Goal: Information Seeking & Learning: Learn about a topic

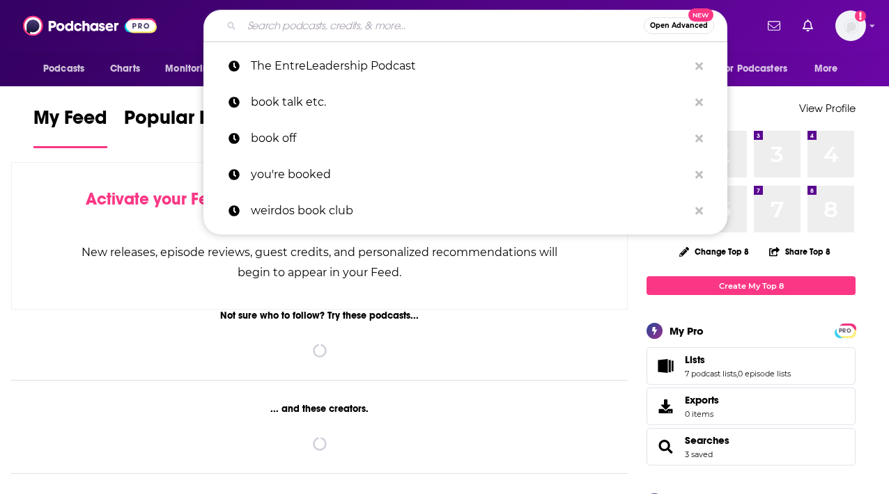
click at [491, 15] on input "Search podcasts, credits, & more..." at bounding box center [443, 26] width 402 height 22
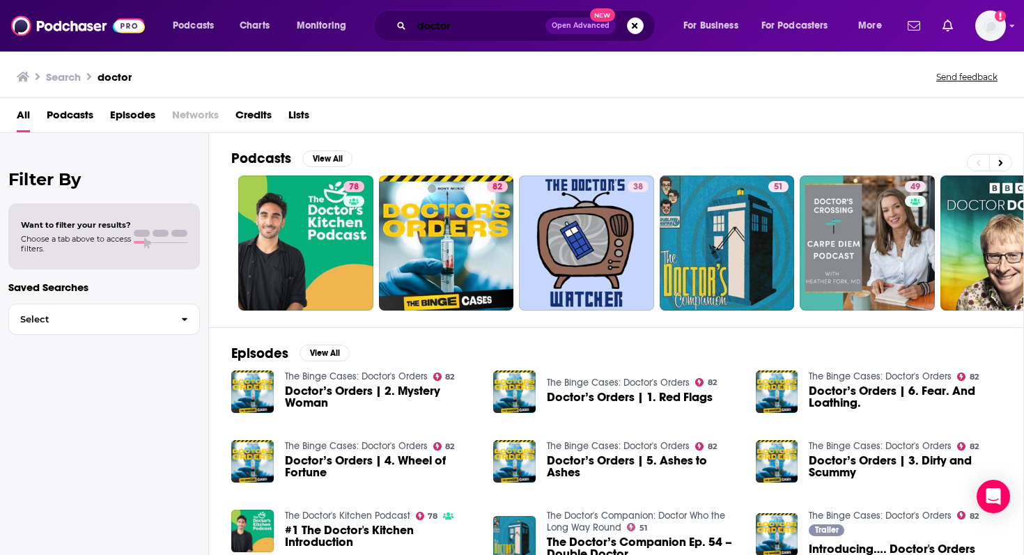
click at [501, 24] on input "doctor" at bounding box center [479, 26] width 134 height 22
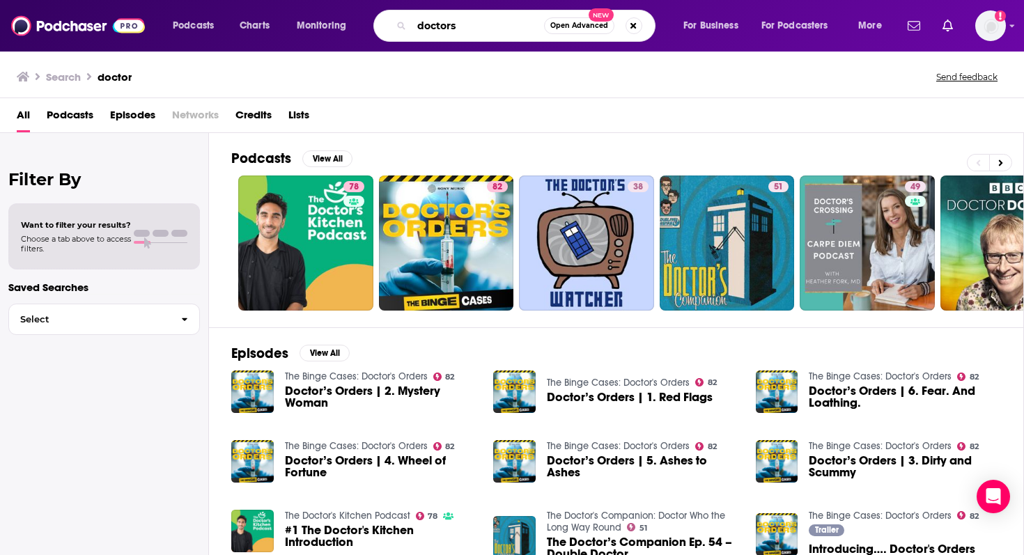
type input "doctors"
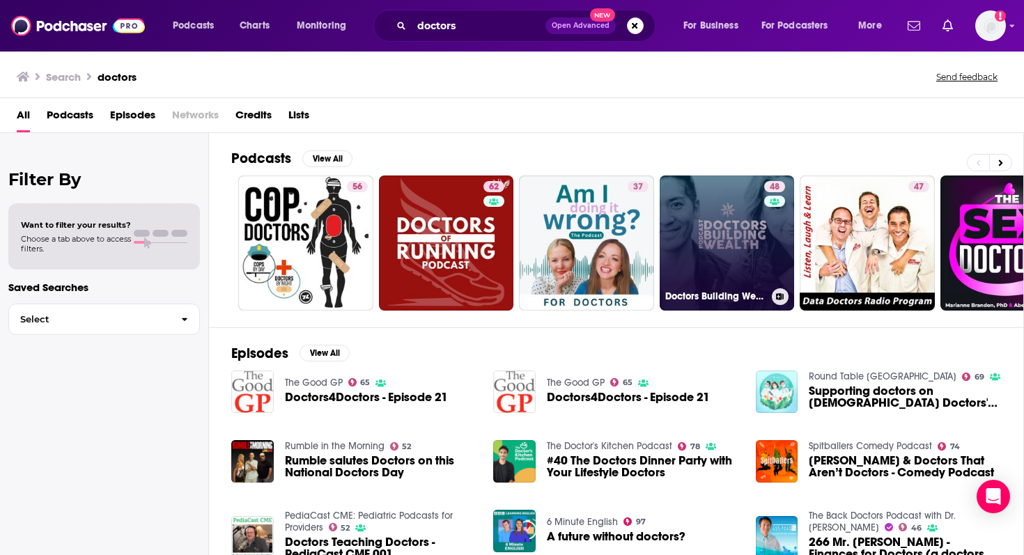
click at [717, 261] on link "48 Doctors Building Wealth" at bounding box center [727, 243] width 135 height 135
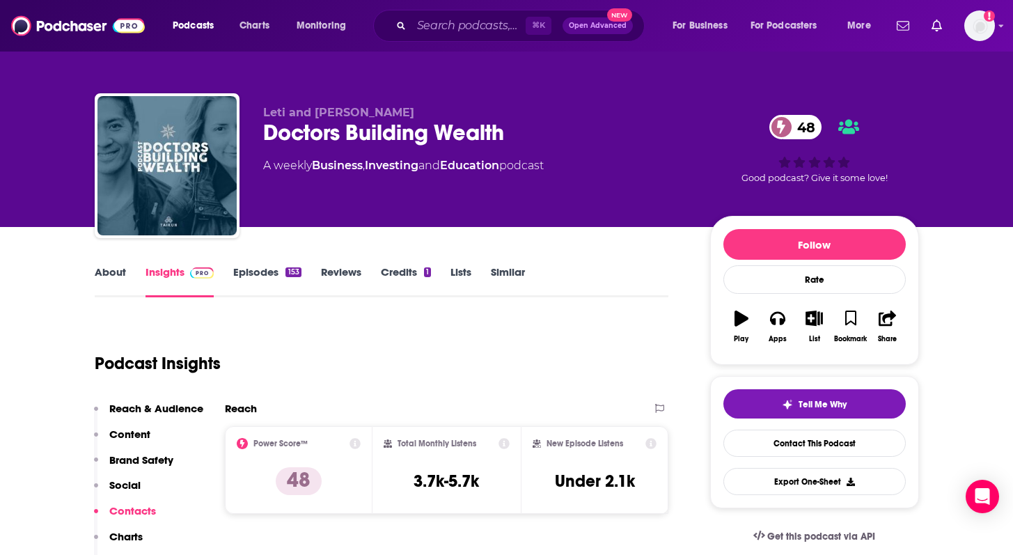
click at [114, 279] on link "About" at bounding box center [110, 281] width 31 height 32
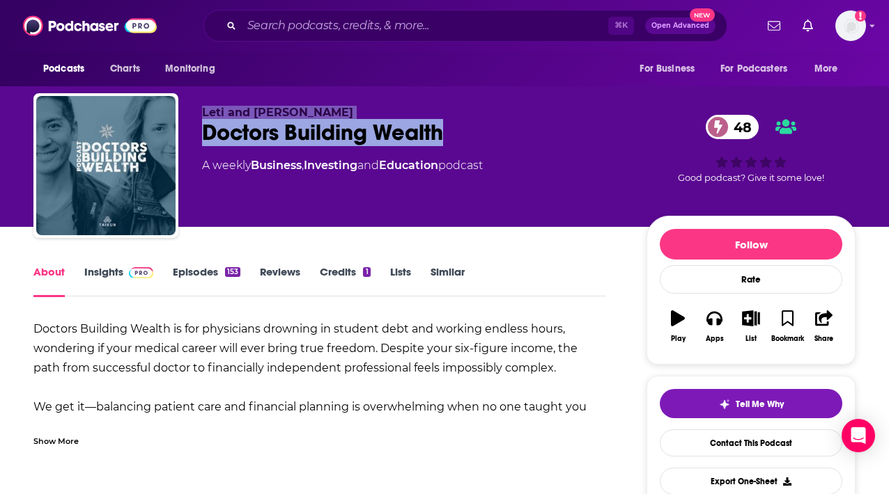
drag, startPoint x: 452, startPoint y: 132, endPoint x: 428, endPoint y: 98, distance: 41.0
click at [428, 98] on div "Leti and [PERSON_NAME] Doctors Building Wealth 48 A weekly Business , Investing…" at bounding box center [444, 168] width 822 height 150
copy div "Leti and [PERSON_NAME] Doctors Building Wealth"
click at [129, 278] on img at bounding box center [141, 272] width 24 height 11
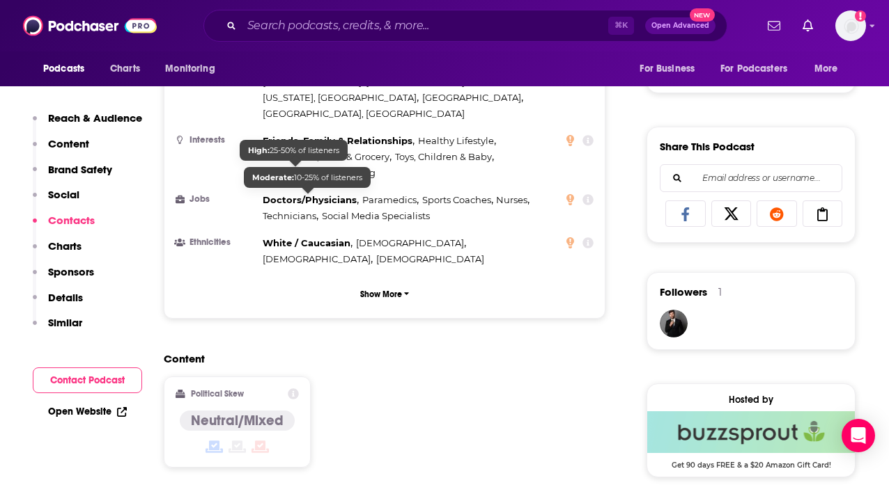
scroll to position [1251, 0]
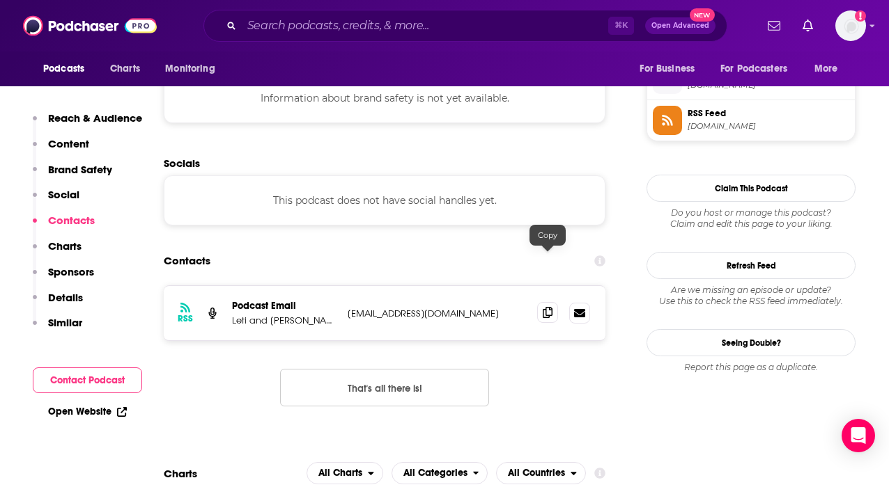
click at [553, 302] on span at bounding box center [547, 312] width 21 height 21
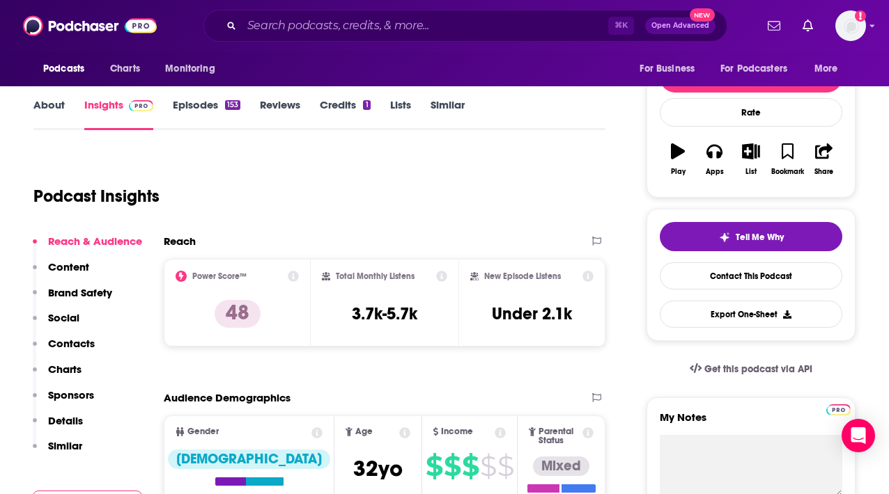
scroll to position [0, 0]
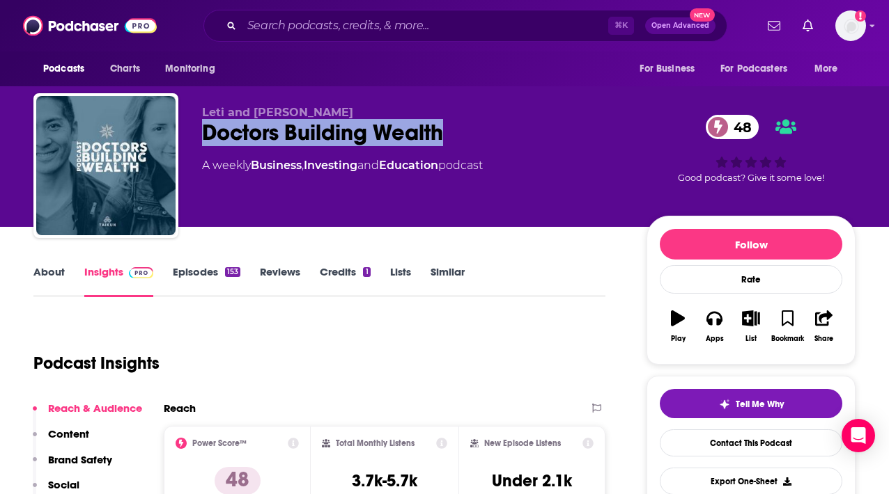
drag, startPoint x: 443, startPoint y: 137, endPoint x: 198, endPoint y: 139, distance: 244.5
click at [198, 139] on div "Leti and [PERSON_NAME] Doctors Building Wealth 48 A weekly Business , Investing…" at bounding box center [444, 168] width 822 height 150
copy h2 "Doctors Building Wealth"
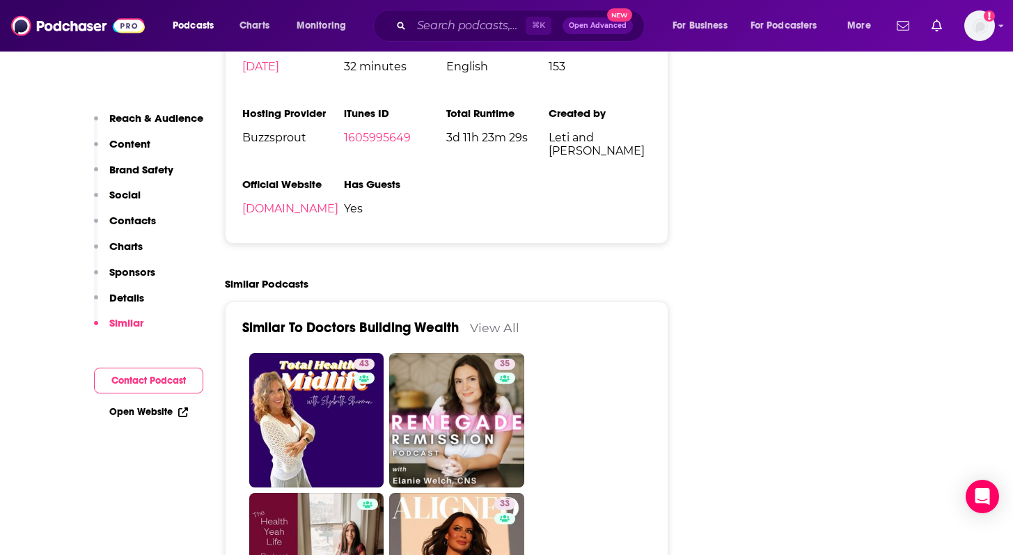
scroll to position [1919, 0]
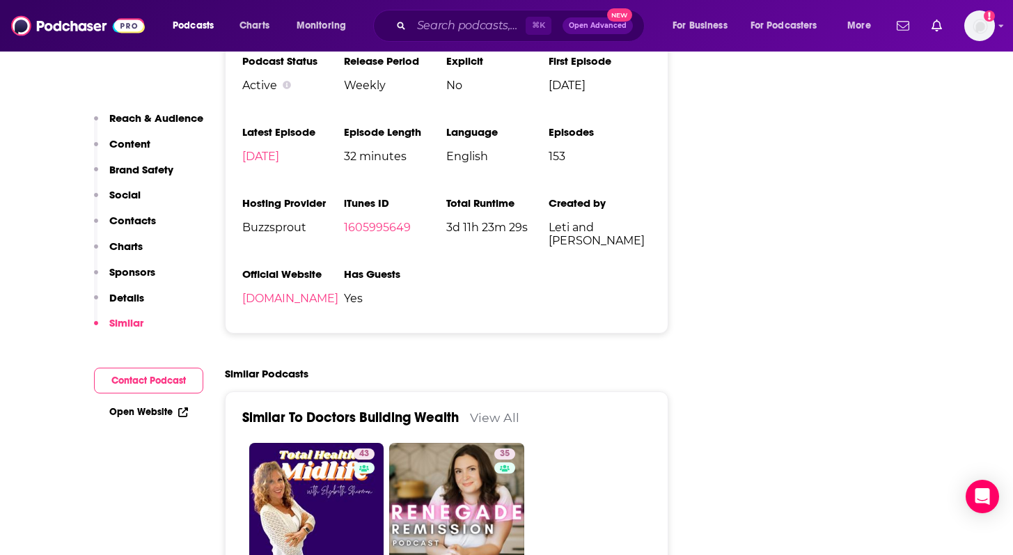
click at [481, 410] on link "View All" at bounding box center [494, 417] width 49 height 15
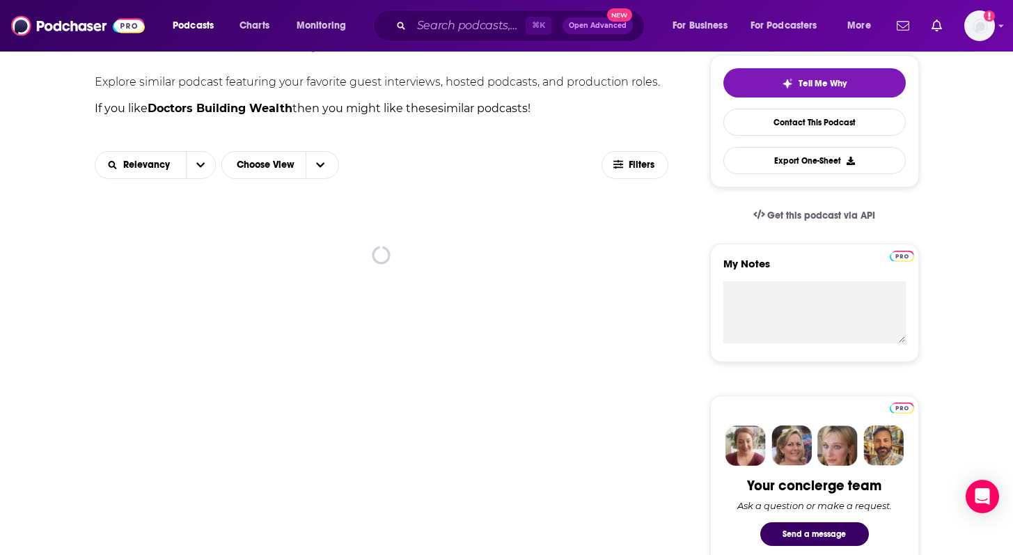
scroll to position [32, 0]
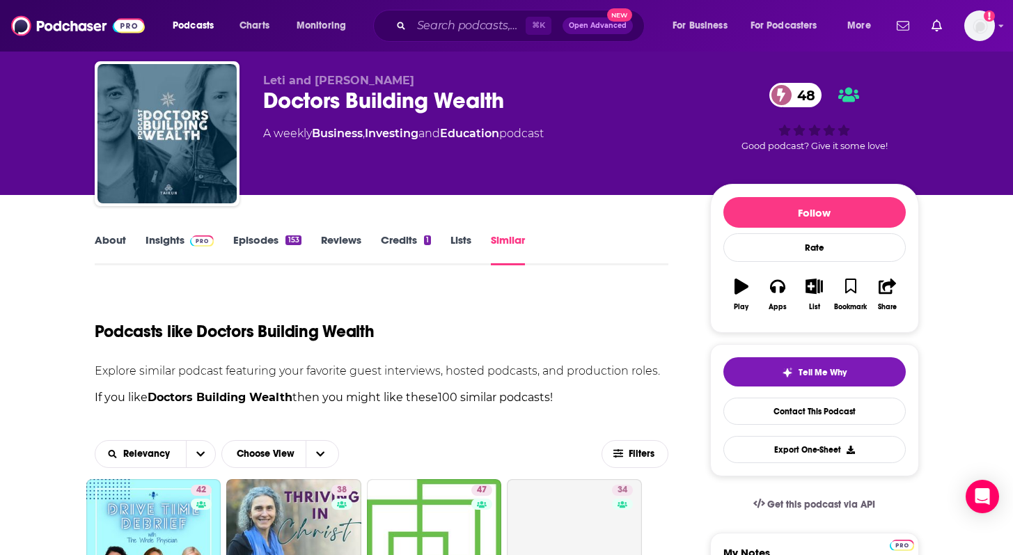
click at [462, 243] on link "Lists" at bounding box center [461, 249] width 21 height 32
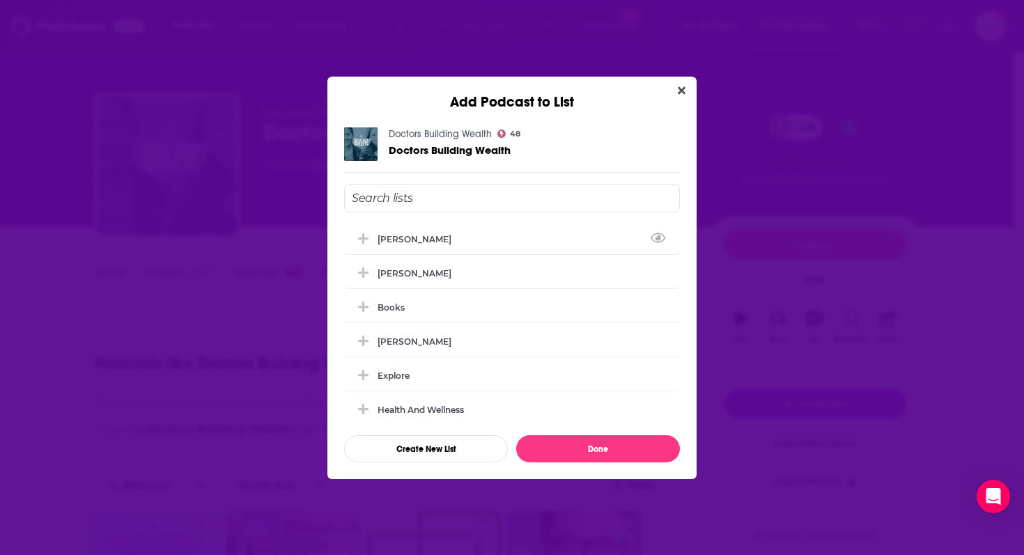
click at [692, 93] on div "Add Podcast to List" at bounding box center [511, 94] width 369 height 34
click at [686, 92] on button "Close" at bounding box center [681, 90] width 19 height 17
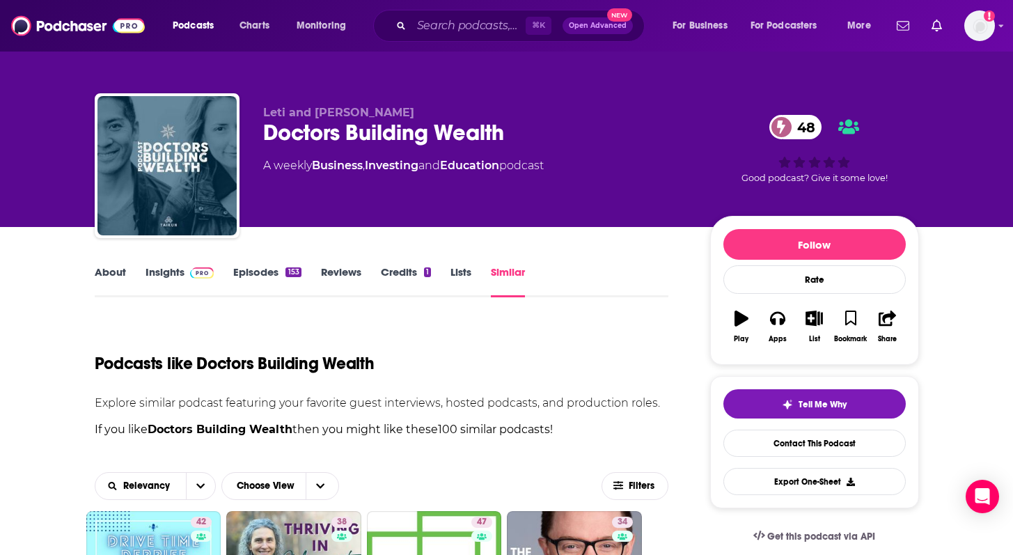
click at [398, 274] on link "Credits 1" at bounding box center [406, 281] width 50 height 32
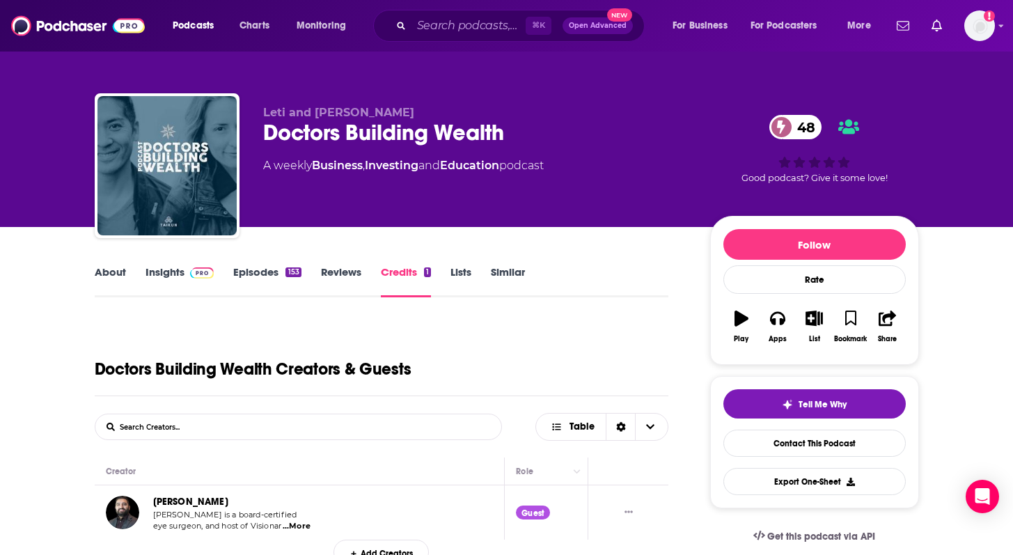
click at [451, 276] on link "Lists" at bounding box center [461, 281] width 21 height 32
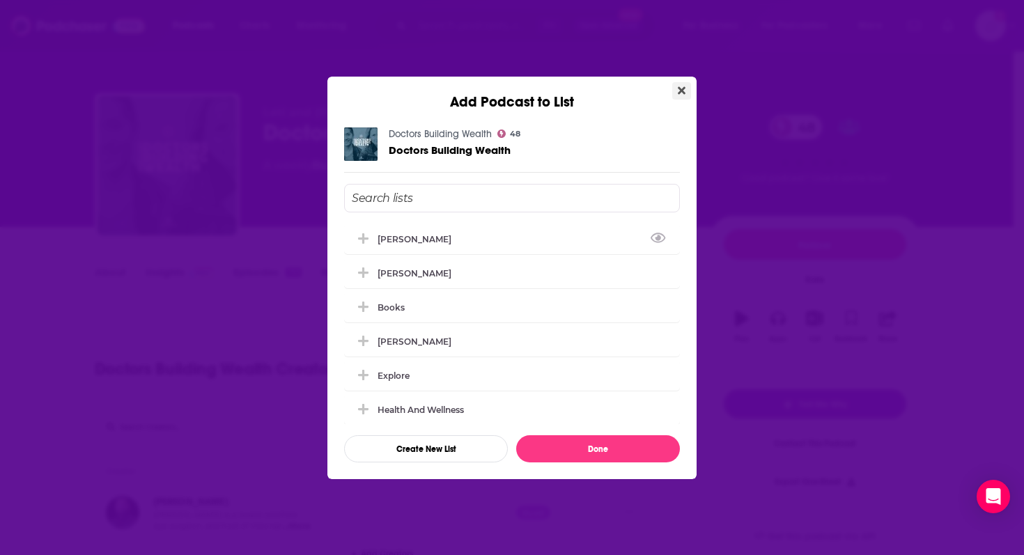
click at [685, 96] on button "Close" at bounding box center [681, 90] width 19 height 17
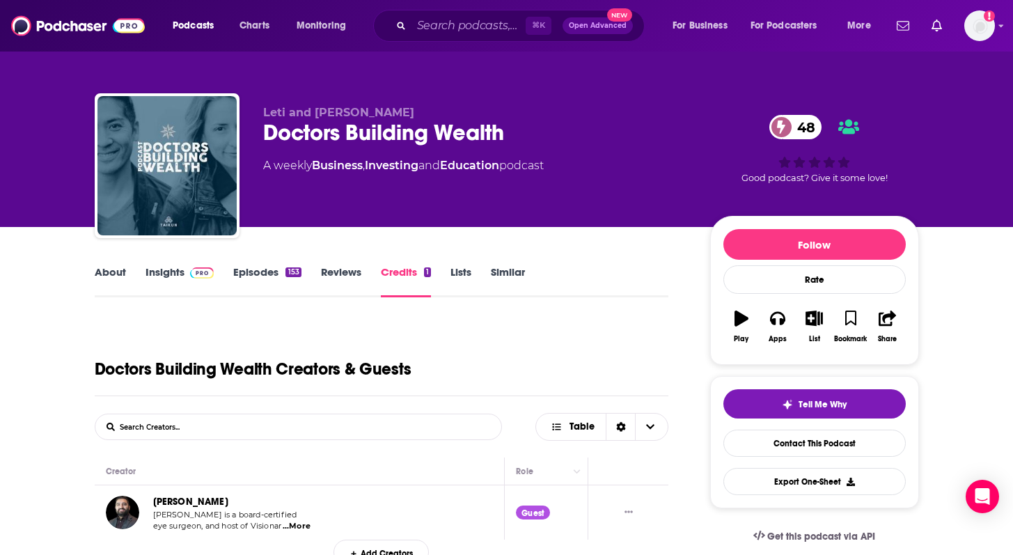
click at [280, 272] on link "Episodes 153" at bounding box center [267, 281] width 68 height 32
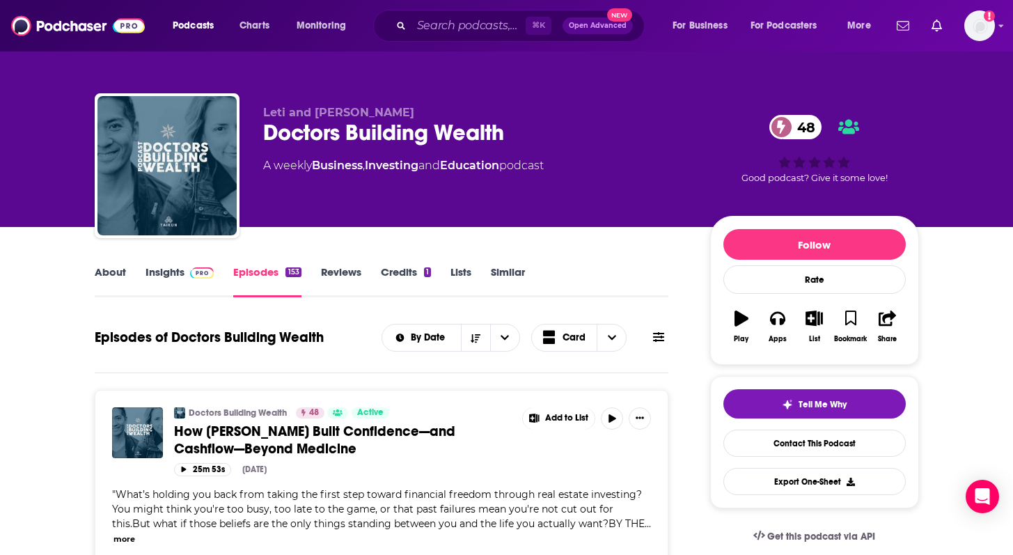
click at [340, 272] on link "Reviews" at bounding box center [341, 281] width 40 height 32
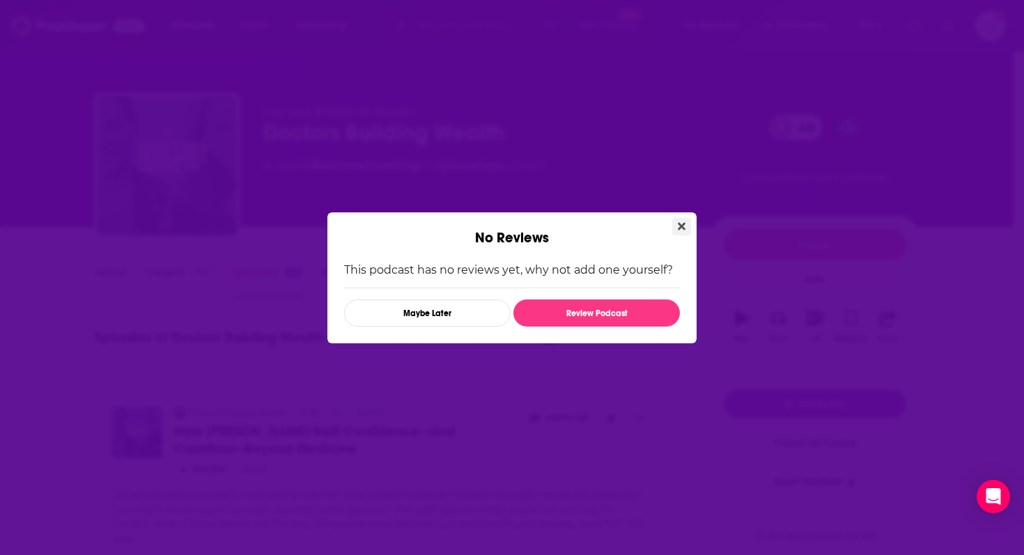
click at [678, 224] on icon "Close" at bounding box center [682, 226] width 8 height 8
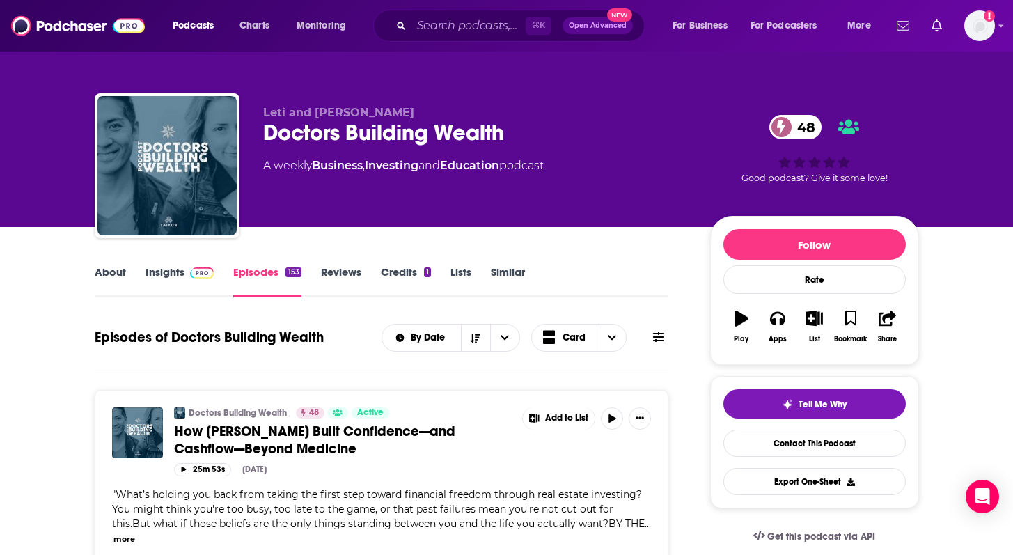
click at [452, 269] on link "Lists" at bounding box center [461, 281] width 21 height 32
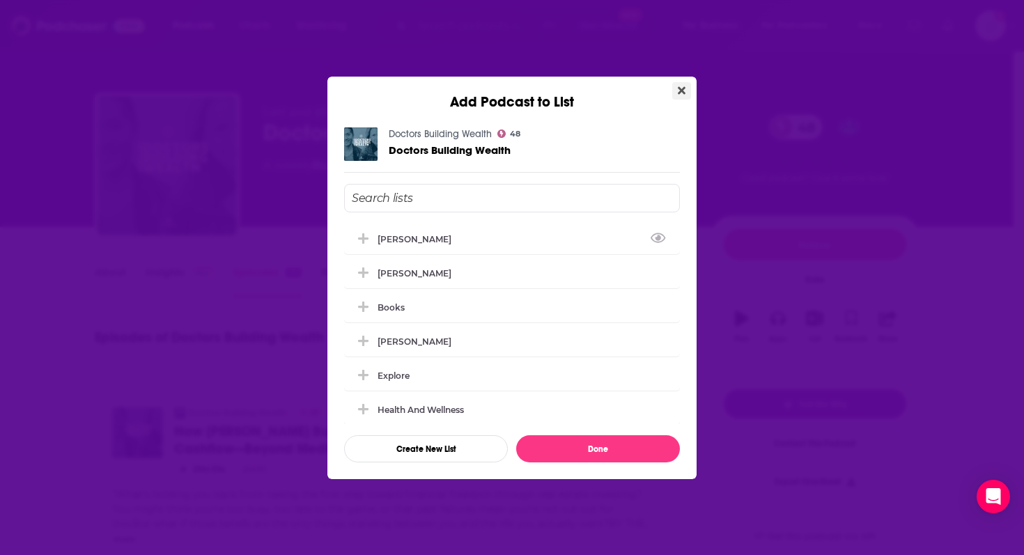
click at [684, 91] on icon "Close" at bounding box center [682, 90] width 8 height 8
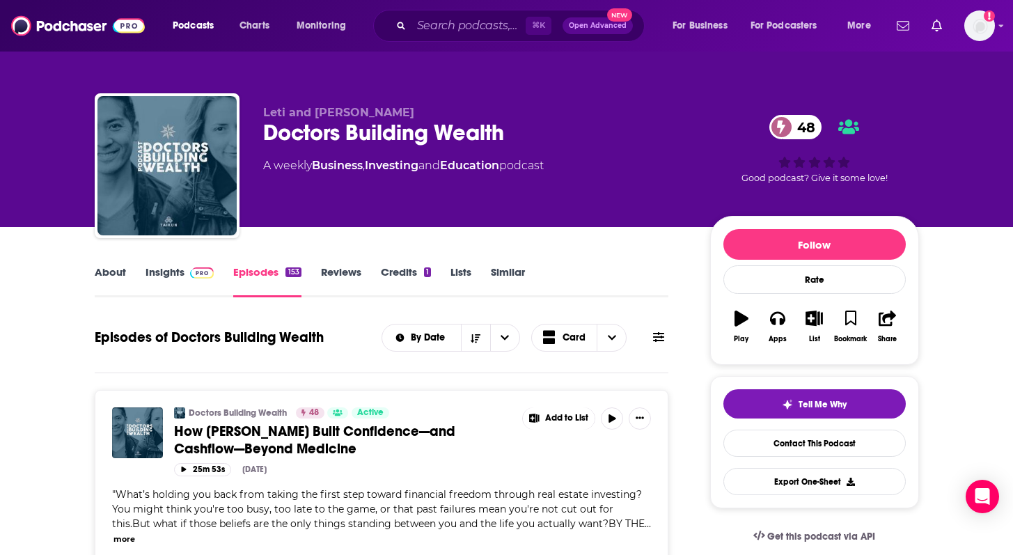
click at [515, 270] on link "Similar" at bounding box center [508, 281] width 34 height 32
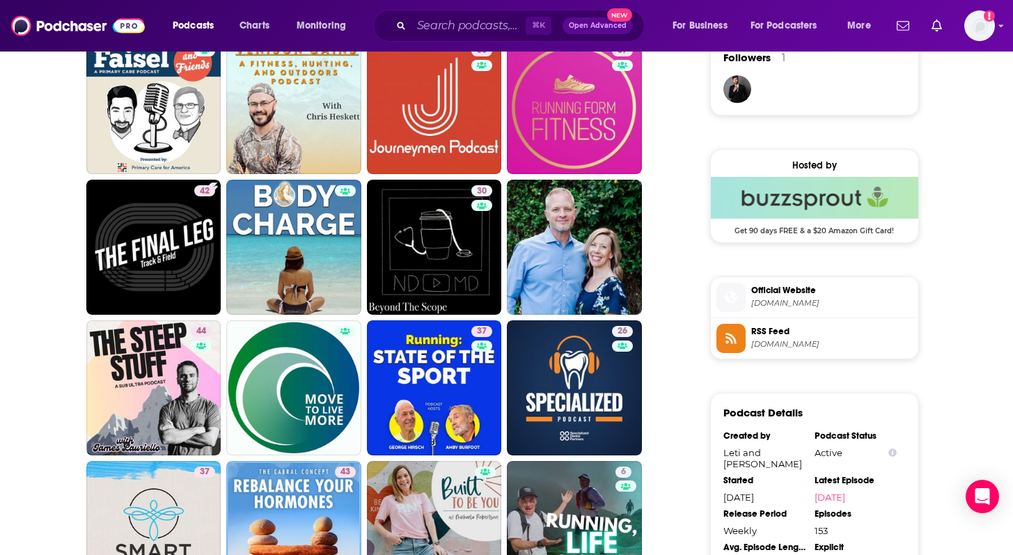
scroll to position [1090, 0]
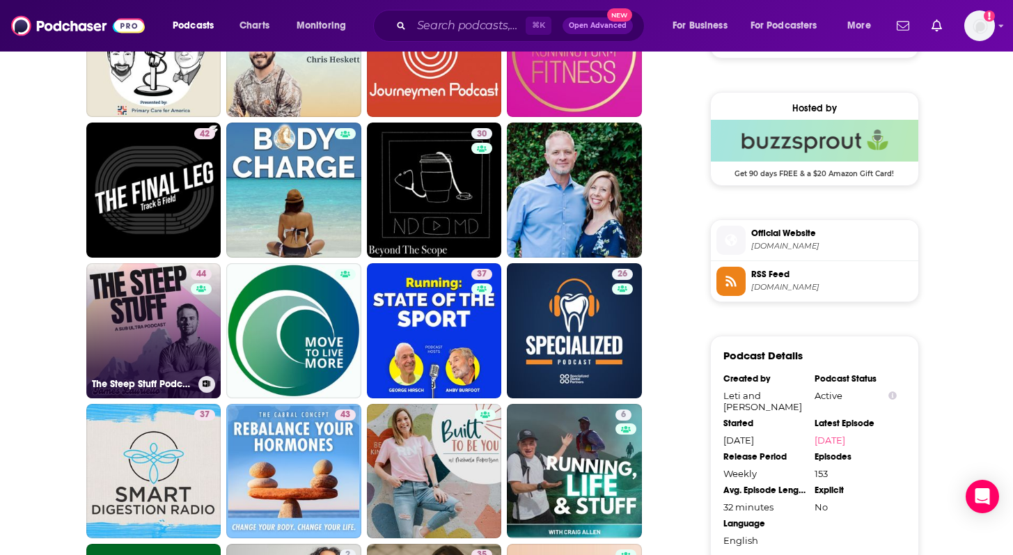
click at [149, 318] on link "44 The Steep Stuff Podcast" at bounding box center [153, 330] width 135 height 135
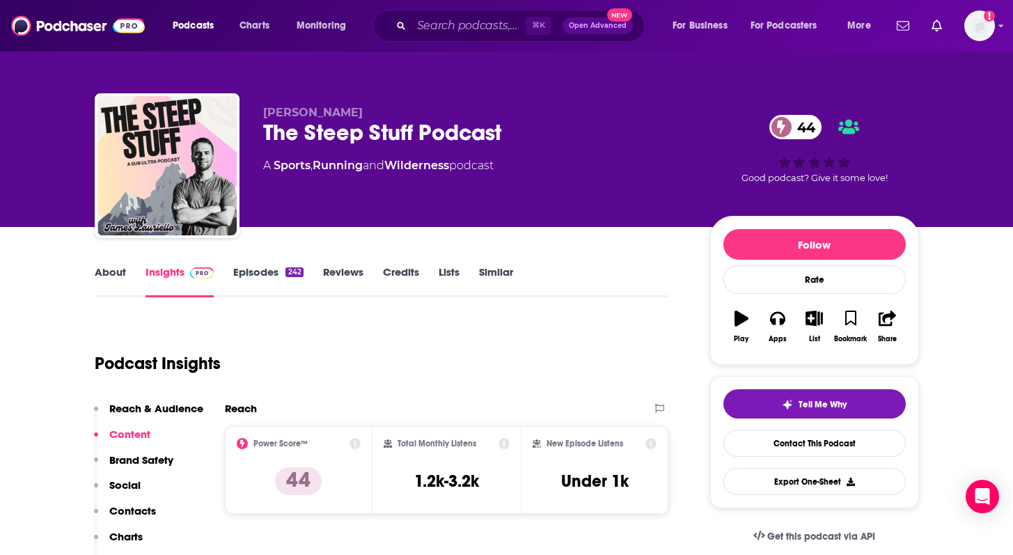
click at [98, 279] on link "About" at bounding box center [110, 281] width 31 height 32
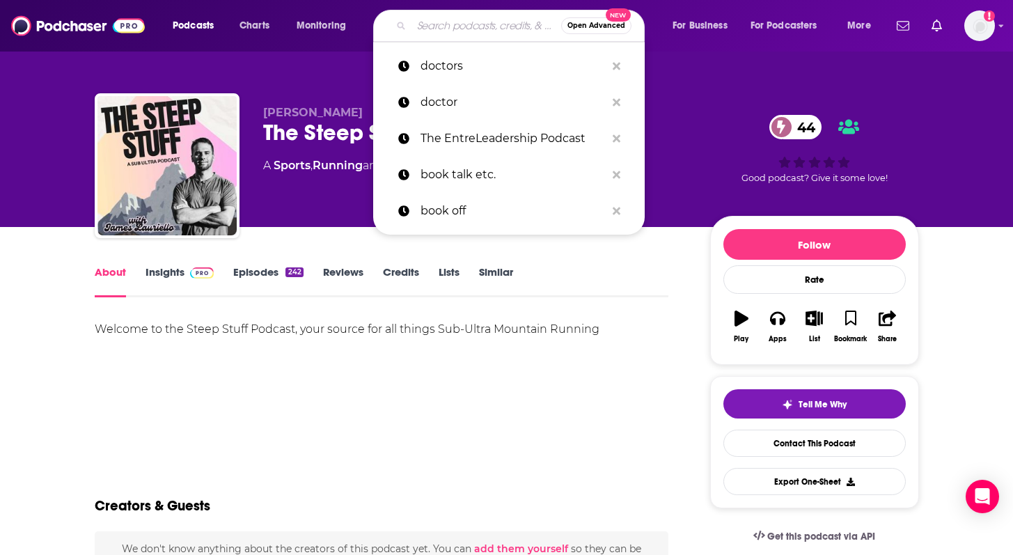
click at [457, 30] on input "Search podcasts, credits, & more..." at bounding box center [487, 26] width 150 height 22
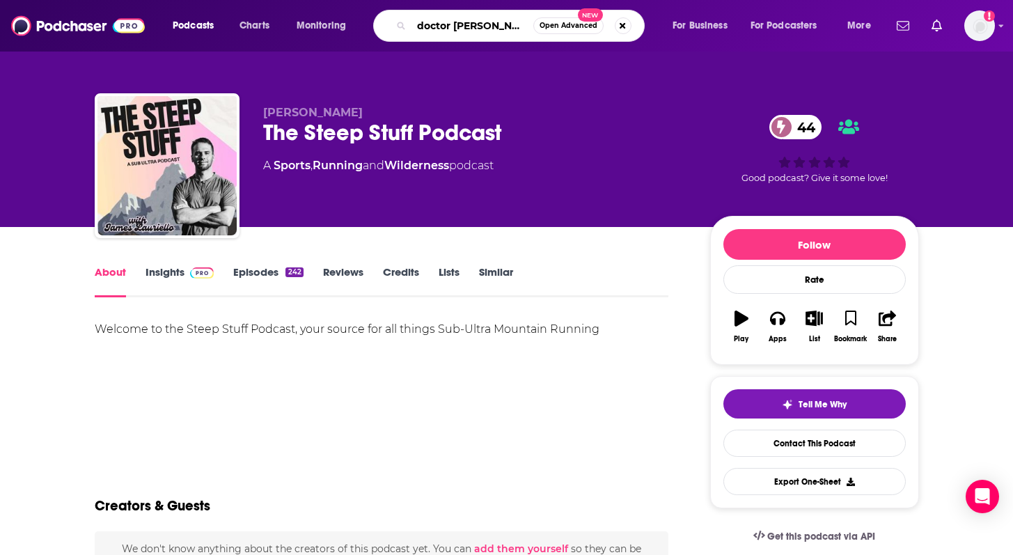
type input "doctor podcast"
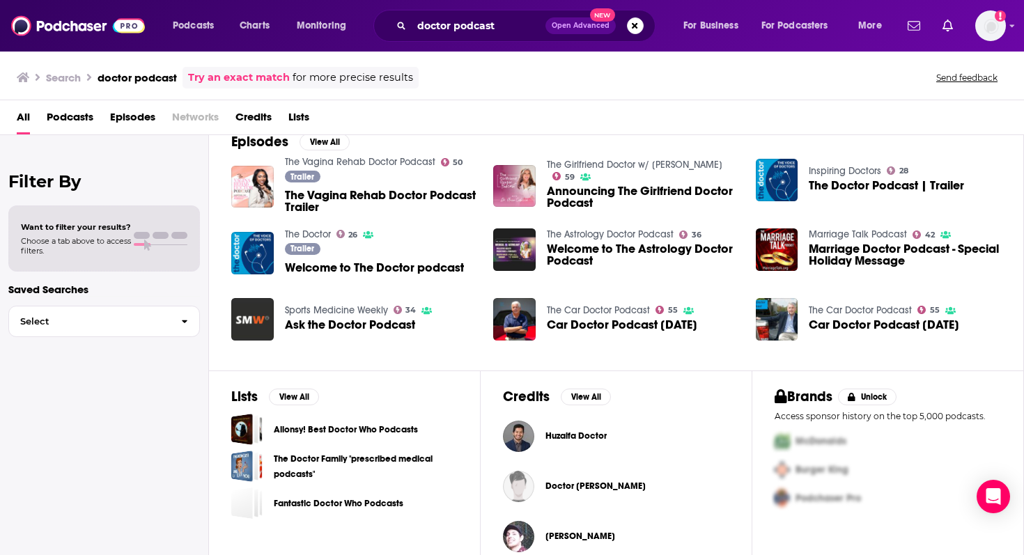
scroll to position [231, 0]
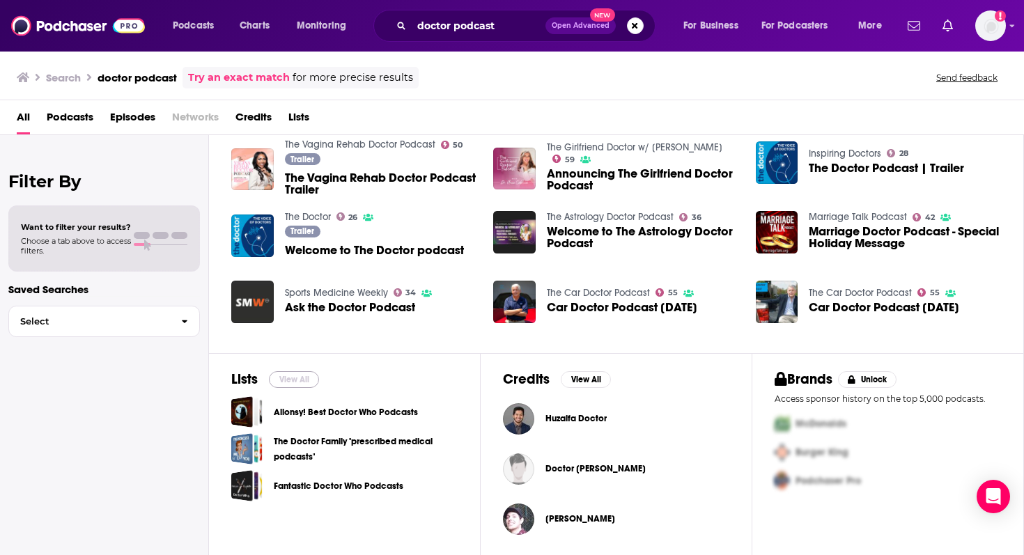
click at [304, 376] on button "View All" at bounding box center [294, 379] width 50 height 17
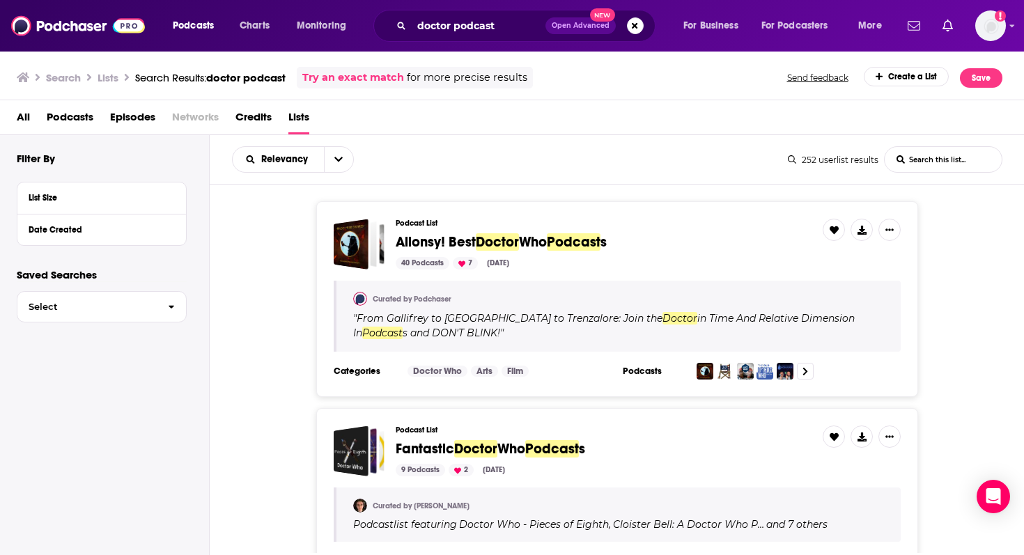
click at [479, 437] on div "Podcast List Fantastic Doctor Who Podcast s 9 Podcasts 2 [DATE]" at bounding box center [604, 451] width 416 height 51
